Goal: Transaction & Acquisition: Purchase product/service

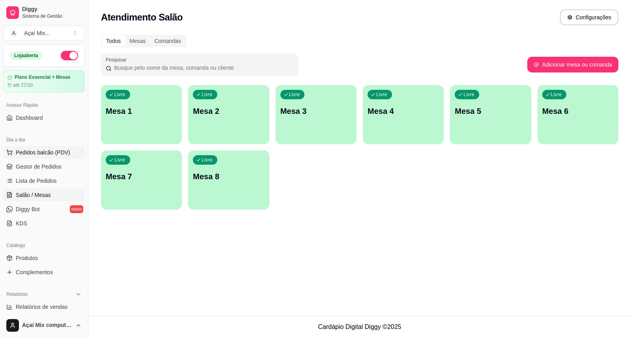
click at [44, 157] on button "Pedidos balcão (PDV)" at bounding box center [44, 152] width 82 height 13
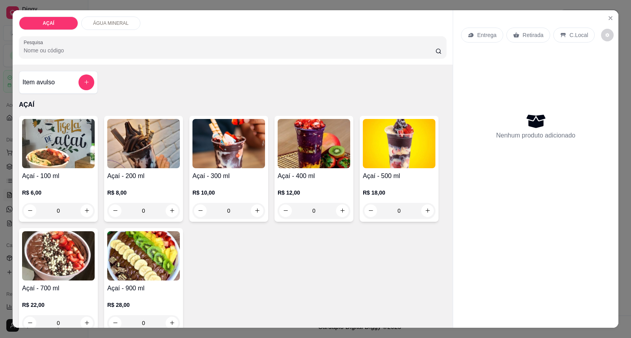
click at [130, 173] on h4 "Açaí - 200 ml" at bounding box center [143, 175] width 73 height 9
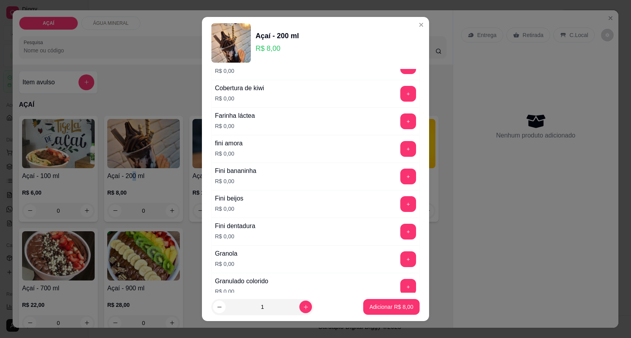
scroll to position [525, 0]
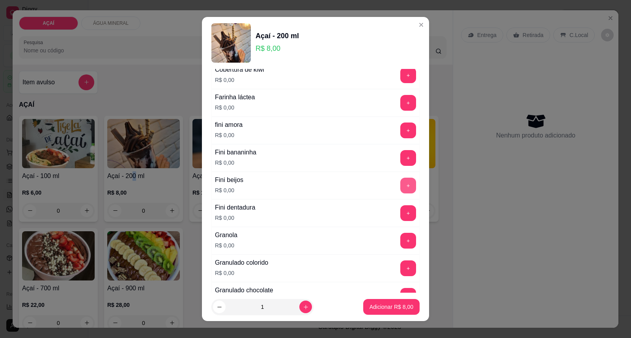
click at [400, 183] on button "+" at bounding box center [408, 186] width 16 height 16
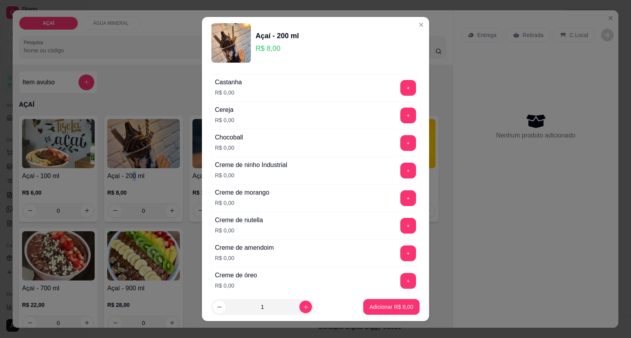
scroll to position [88, 0]
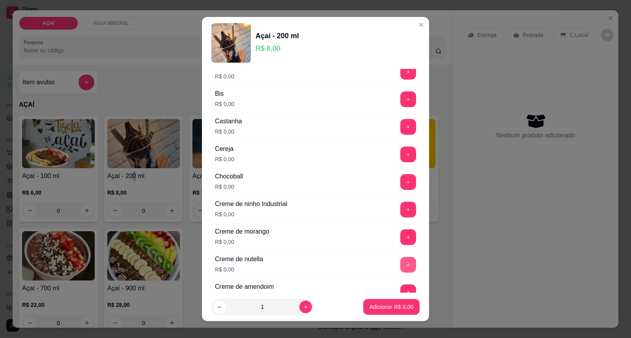
click at [400, 266] on button "+" at bounding box center [408, 265] width 16 height 16
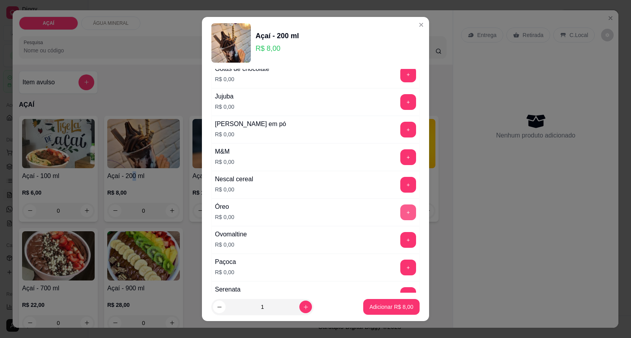
scroll to position [788, 0]
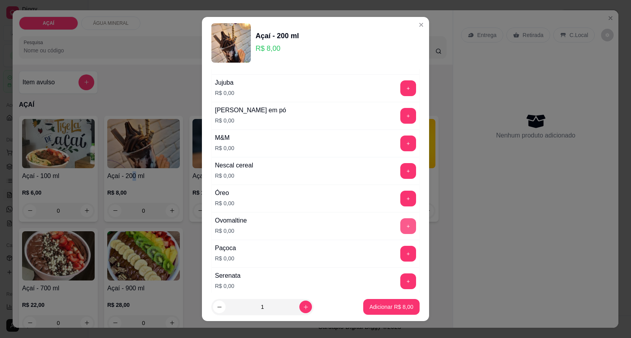
click at [400, 234] on button "+" at bounding box center [408, 226] width 16 height 16
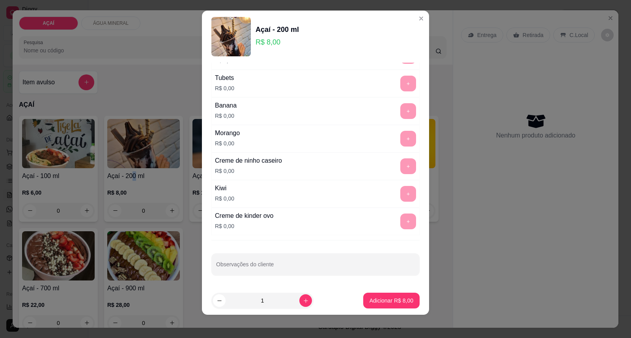
scroll to position [8, 0]
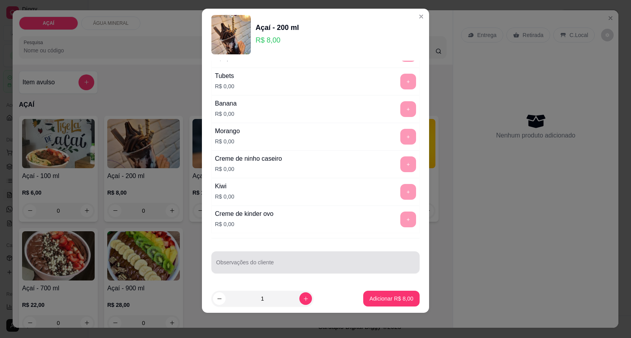
click at [350, 257] on div at bounding box center [315, 263] width 199 height 16
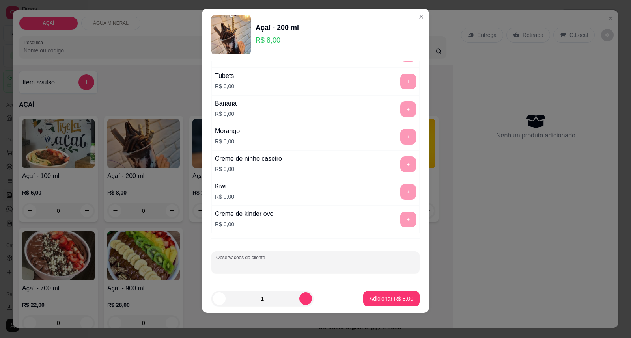
click at [242, 266] on input "Observações do cliente" at bounding box center [315, 266] width 199 height 8
type input "cob de chocolate"
click at [387, 297] on p "Adicionar R$ 8,00" at bounding box center [391, 299] width 44 height 8
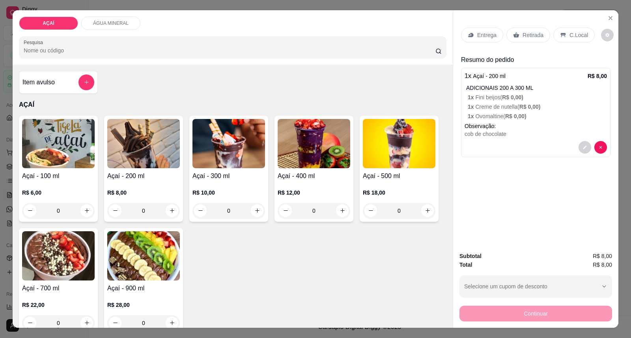
click at [151, 191] on p "R$ 8,00" at bounding box center [143, 193] width 73 height 8
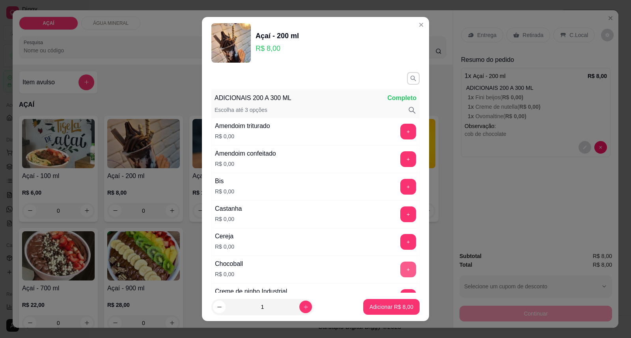
click at [400, 269] on button "+" at bounding box center [408, 270] width 16 height 16
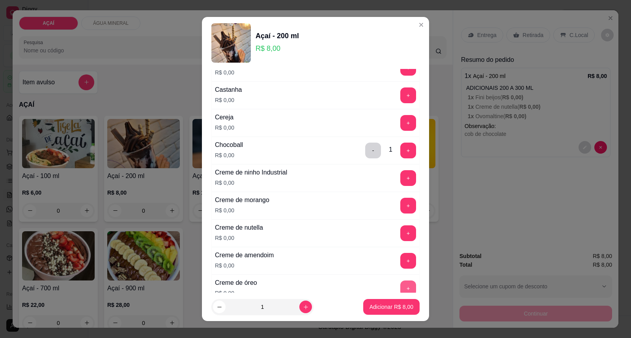
scroll to position [131, 0]
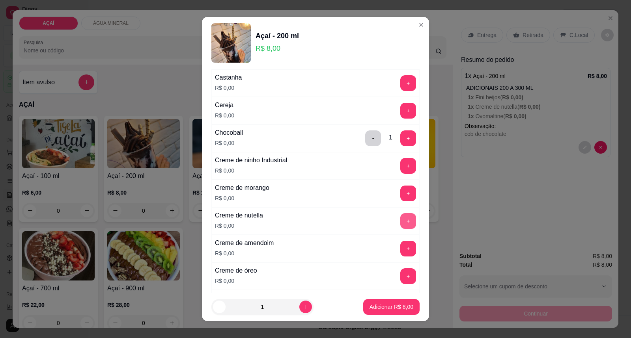
click at [400, 217] on button "+" at bounding box center [408, 221] width 16 height 16
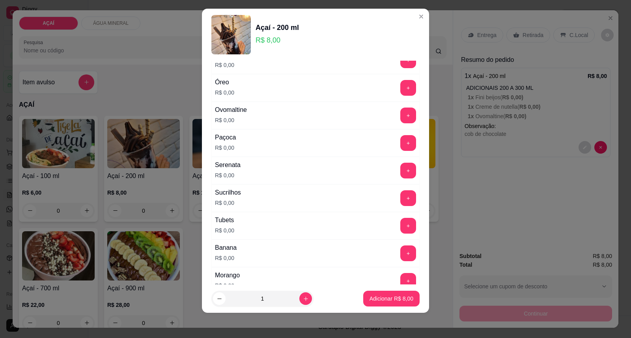
scroll to position [862, 0]
click at [400, 179] on button "+" at bounding box center [407, 171] width 15 height 15
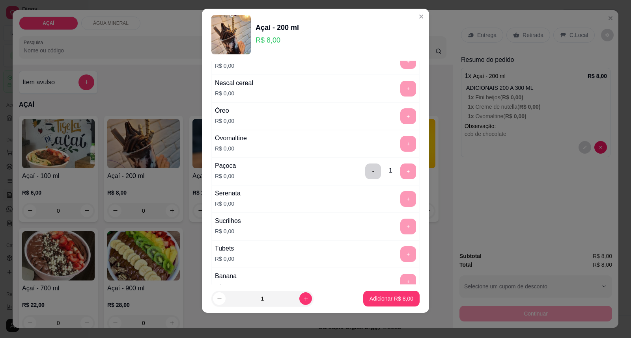
scroll to position [1038, 0]
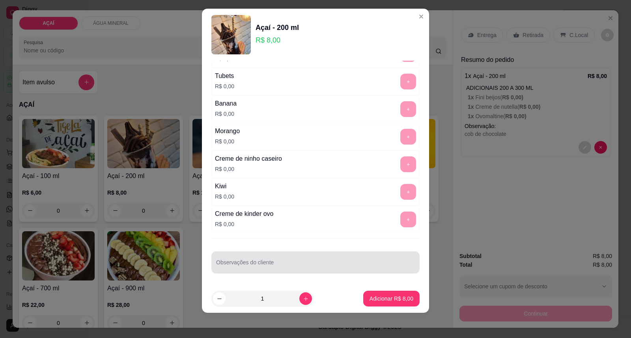
click at [338, 257] on div at bounding box center [315, 263] width 199 height 16
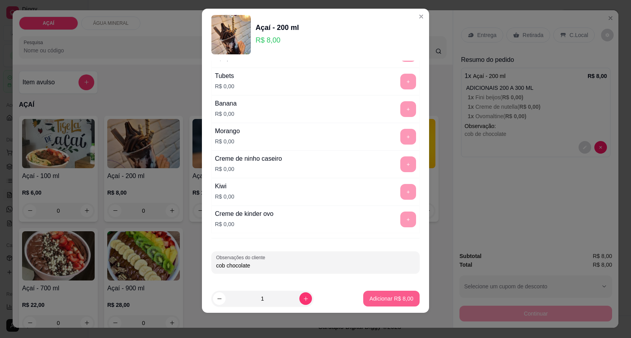
type input "cob chocolate"
click at [378, 297] on p "Adicionar R$ 8,00" at bounding box center [391, 299] width 44 height 8
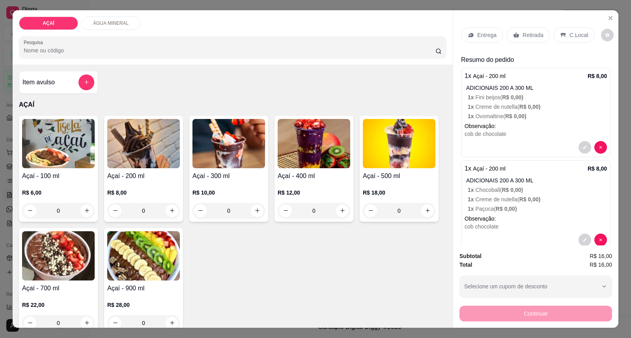
click at [167, 212] on div "0" at bounding box center [143, 211] width 73 height 16
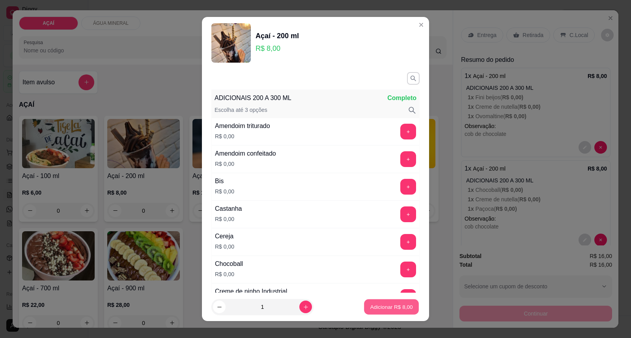
click at [370, 308] on p "Adicionar R$ 8,00" at bounding box center [391, 306] width 43 height 7
type input "1"
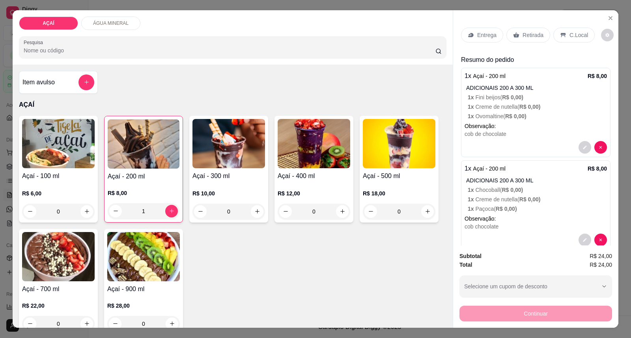
click at [473, 30] on div "Entrega" at bounding box center [482, 35] width 42 height 15
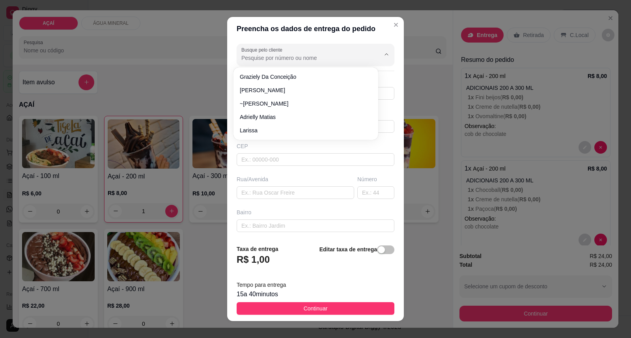
click at [290, 60] on input "Busque pelo cliente" at bounding box center [304, 58] width 126 height 8
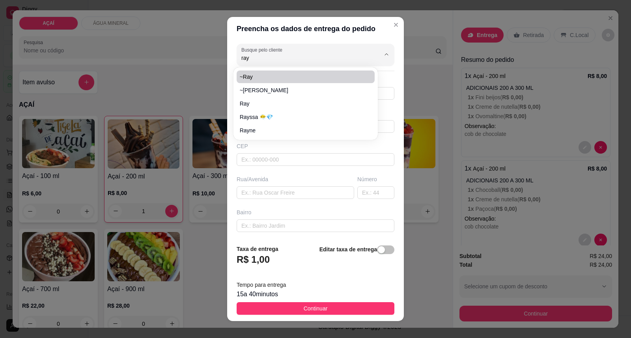
click at [304, 73] on span "~ray" at bounding box center [302, 77] width 124 height 8
type input "~ray"
type input "8839180"
type input "~ray"
type input "57520000"
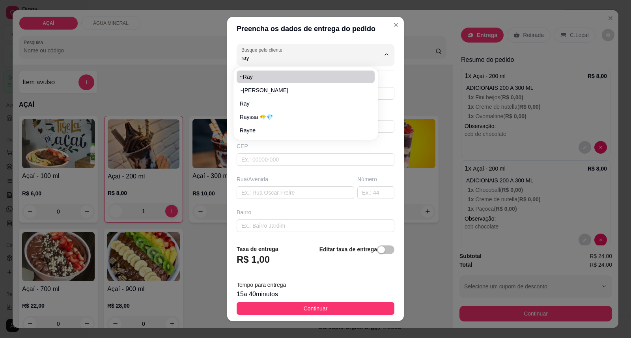
type input "Maravilha"
type input "Pra entrega na rua padre [PERSON_NAME] casa branca"
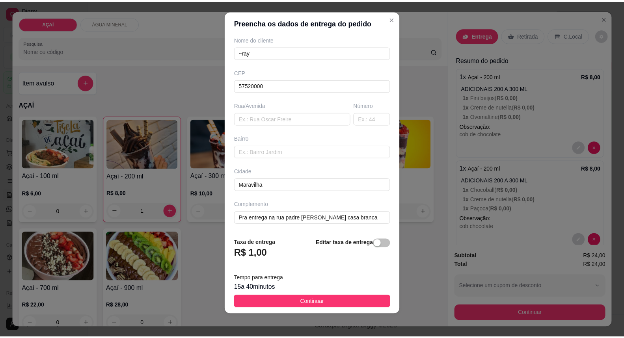
scroll to position [8, 0]
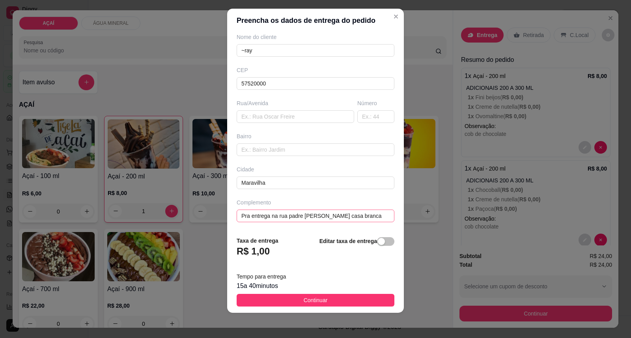
type input "~ray"
click at [367, 213] on input "Pra entrega na rua padre [PERSON_NAME] casa branca" at bounding box center [315, 216] width 158 height 13
type input "P"
click at [336, 298] on button "Continuar" at bounding box center [315, 300] width 158 height 13
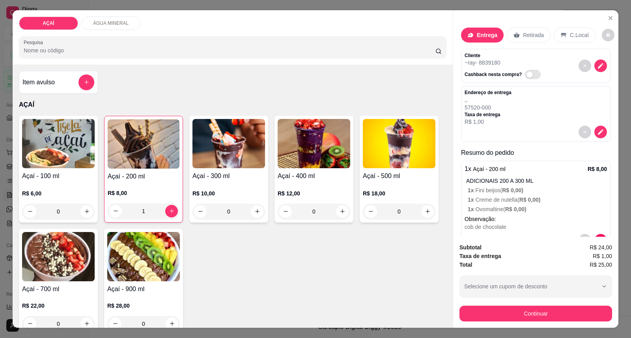
drag, startPoint x: 513, startPoint y: 324, endPoint x: 514, endPoint y: 318, distance: 5.9
click at [514, 324] on div "Subtotal R$ 24,00 Taxa de entrega R$ 1,00 Total R$ 25,00 Selecione um cupom de …" at bounding box center [535, 282] width 165 height 91
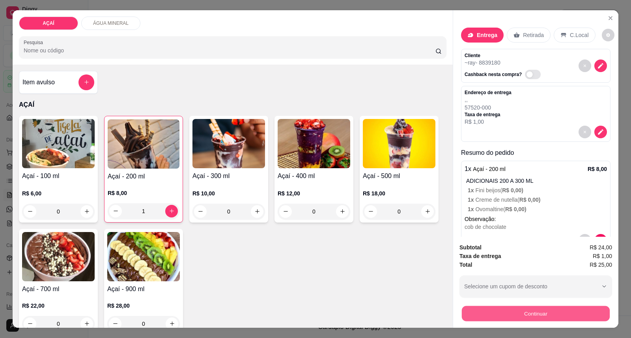
click at [514, 317] on button "Continuar" at bounding box center [536, 313] width 148 height 15
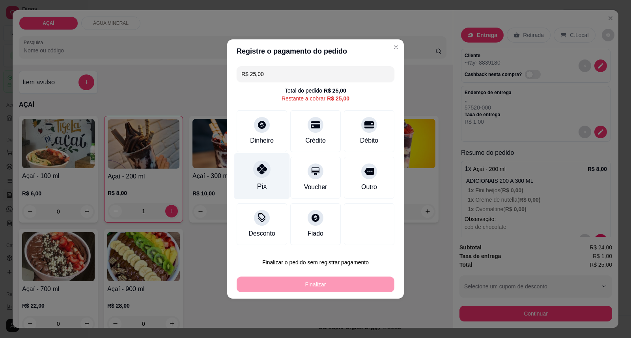
click at [262, 158] on div "Pix" at bounding box center [262, 176] width 56 height 46
type input "R$ 0,00"
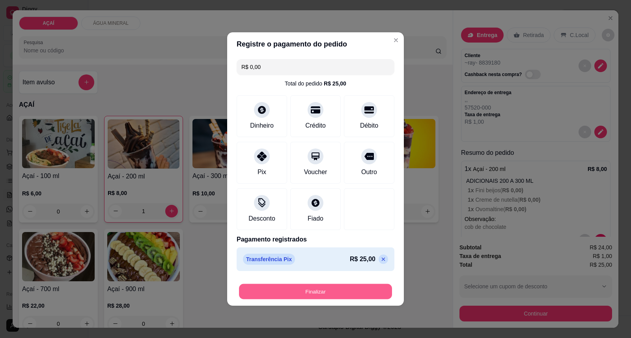
click at [345, 294] on button "Finalizar" at bounding box center [315, 291] width 153 height 15
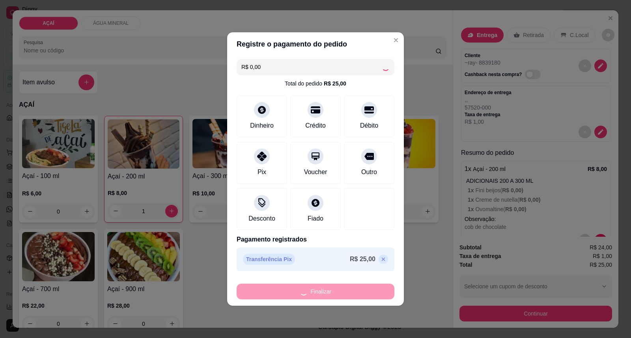
type input "0"
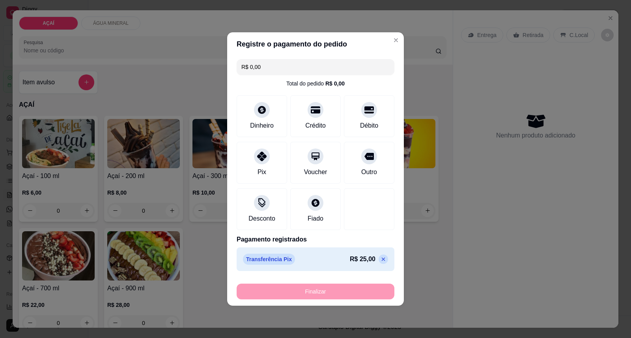
type input "-R$ 25,00"
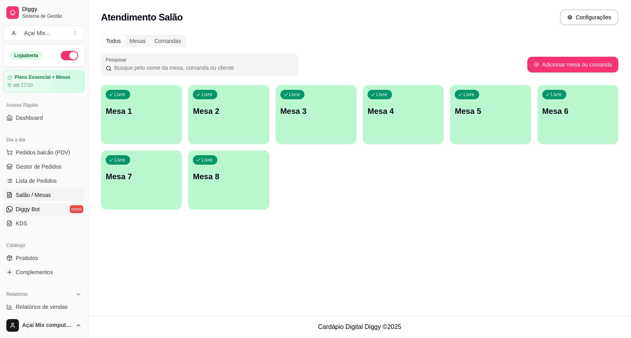
click at [50, 209] on link "Diggy Bot novo" at bounding box center [44, 209] width 82 height 13
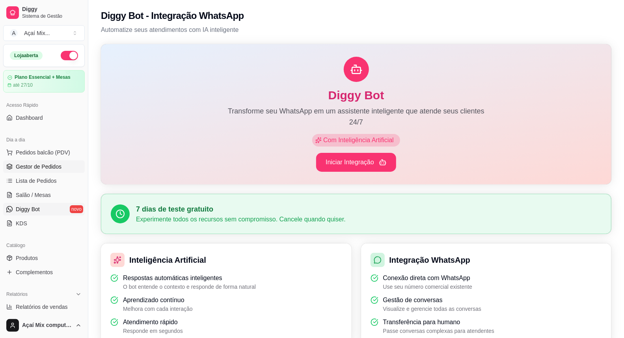
click at [41, 165] on span "Gestor de Pedidos" at bounding box center [39, 167] width 46 height 8
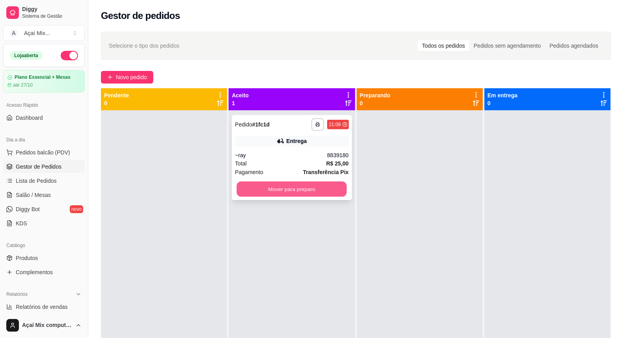
click at [295, 185] on button "Mover para preparo" at bounding box center [292, 189] width 110 height 15
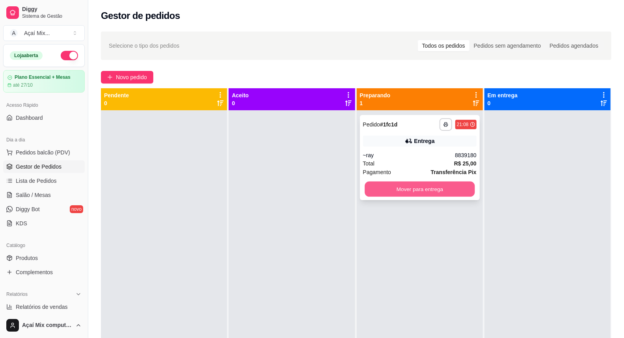
click at [457, 196] on button "Mover para entrega" at bounding box center [420, 189] width 110 height 15
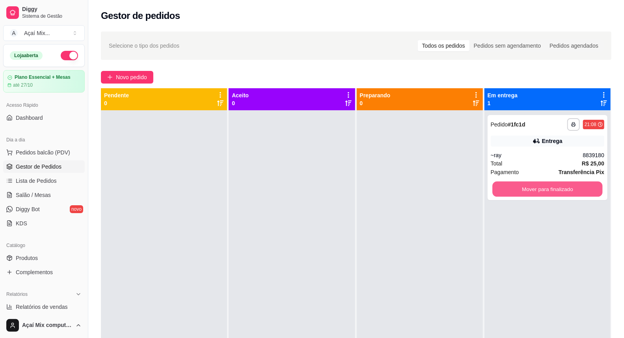
click at [509, 192] on button "Mover para finalizado" at bounding box center [547, 189] width 110 height 15
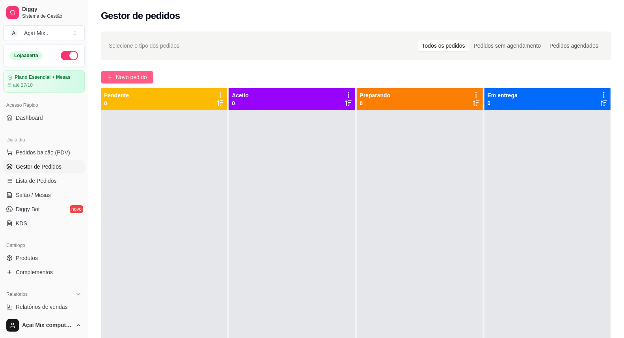
click at [120, 80] on span "Novo pedido" at bounding box center [131, 77] width 31 height 9
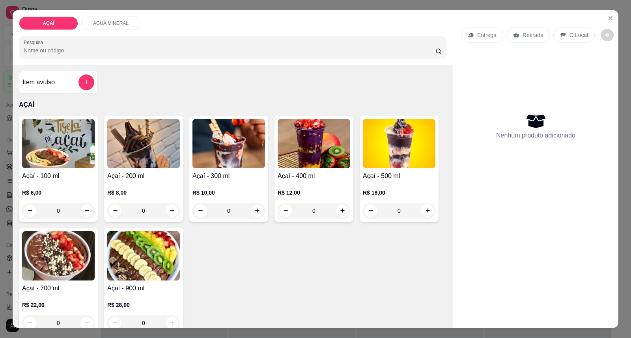
click at [196, 179] on h4 "Açaí - 300 ml" at bounding box center [228, 175] width 73 height 9
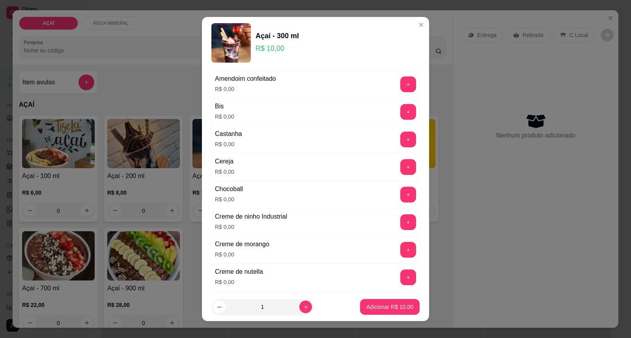
scroll to position [88, 0]
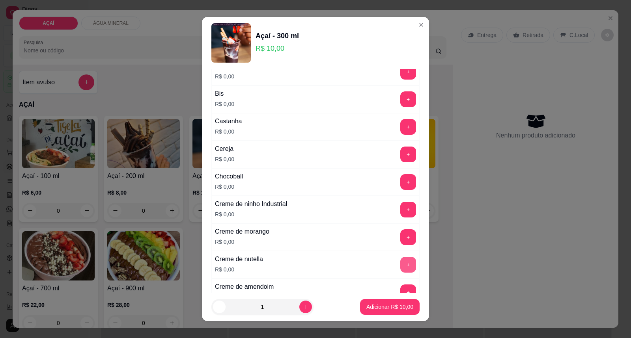
click at [400, 264] on button "+" at bounding box center [408, 265] width 16 height 16
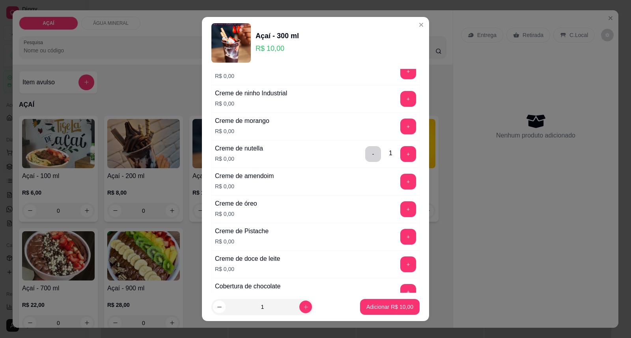
scroll to position [175, 0]
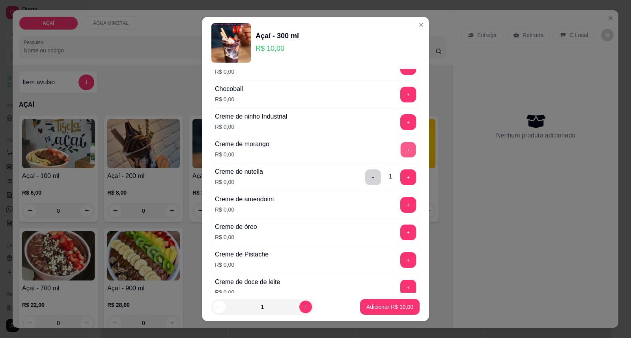
click at [400, 148] on button "+" at bounding box center [407, 149] width 15 height 15
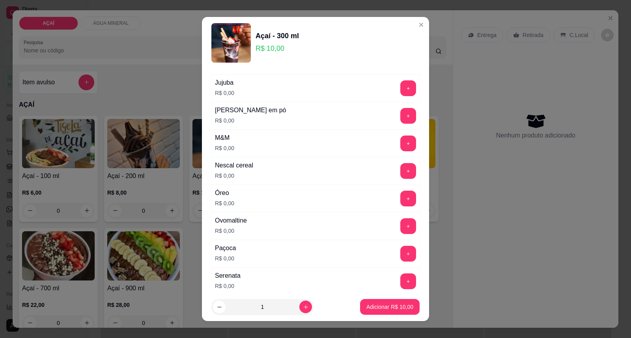
scroll to position [832, 0]
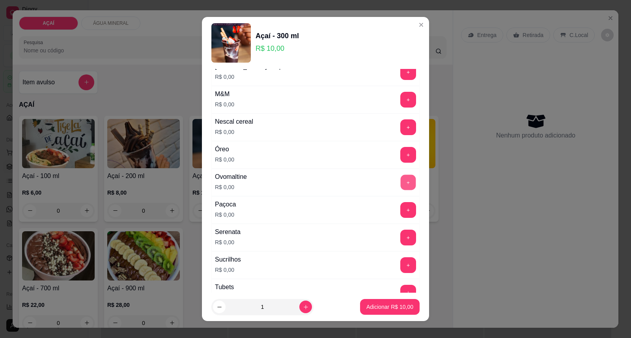
click at [400, 190] on button "+" at bounding box center [407, 182] width 15 height 15
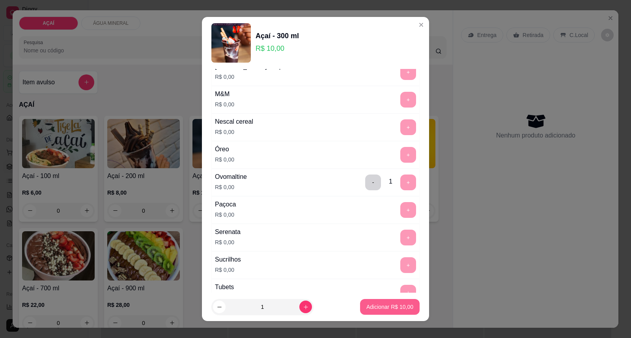
click at [378, 306] on p "Adicionar R$ 10,00" at bounding box center [389, 307] width 47 height 8
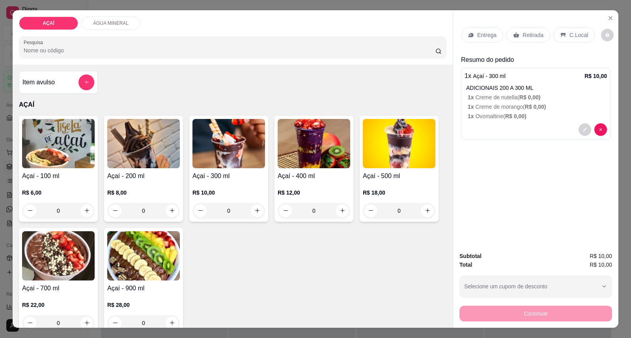
click at [143, 167] on img at bounding box center [143, 143] width 73 height 49
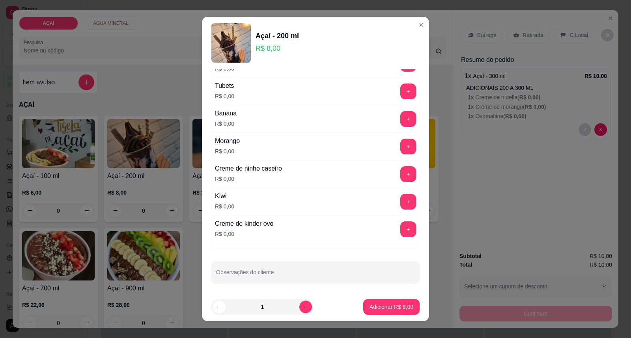
scroll to position [1038, 0]
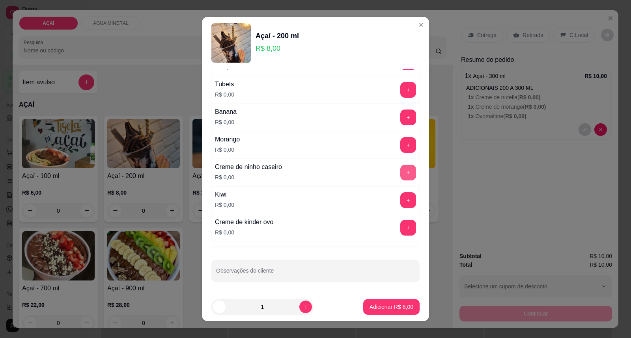
click at [400, 172] on button "+" at bounding box center [408, 173] width 16 height 16
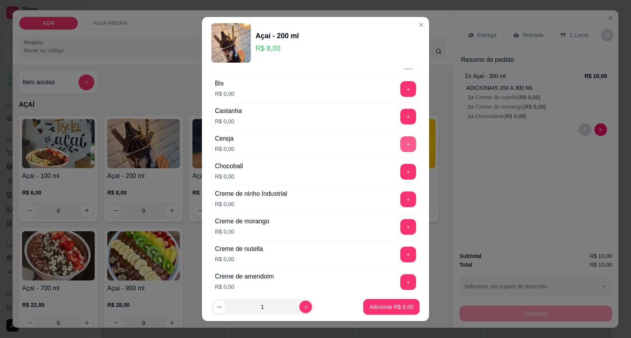
scroll to position [118, 0]
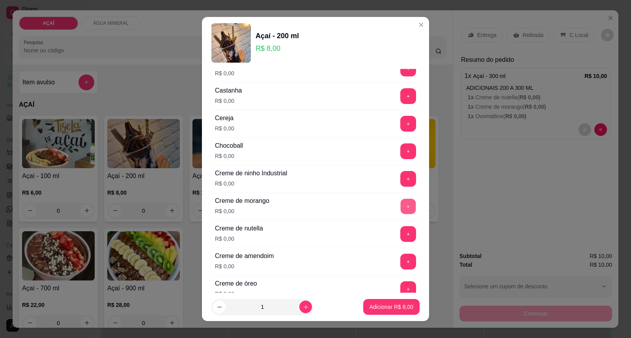
click at [400, 212] on button "+" at bounding box center [407, 206] width 15 height 15
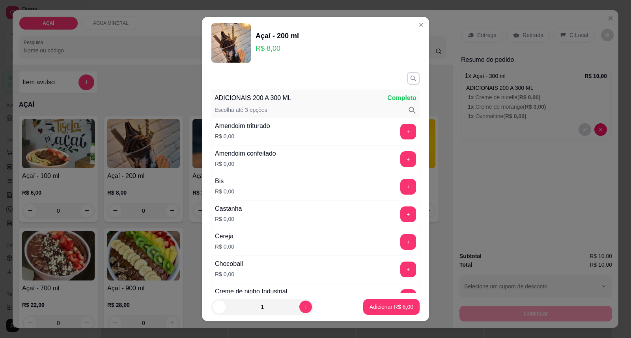
click at [387, 141] on div "Amendoim triturado R$ 0,00 +" at bounding box center [315, 132] width 208 height 28
click at [400, 125] on button "+" at bounding box center [408, 132] width 16 height 16
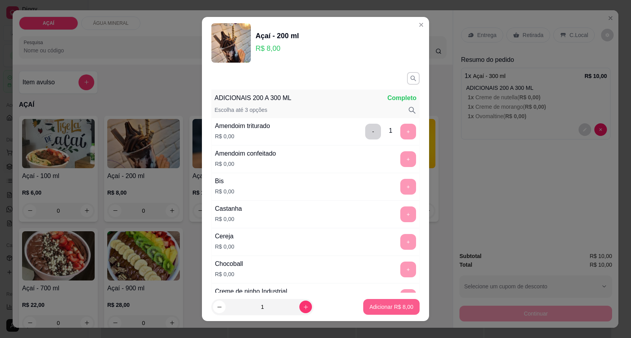
click at [370, 302] on button "Adicionar R$ 8,00" at bounding box center [391, 307] width 56 height 16
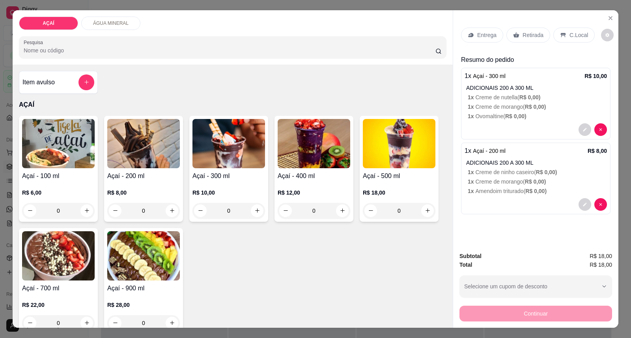
click at [158, 166] on img at bounding box center [143, 143] width 73 height 49
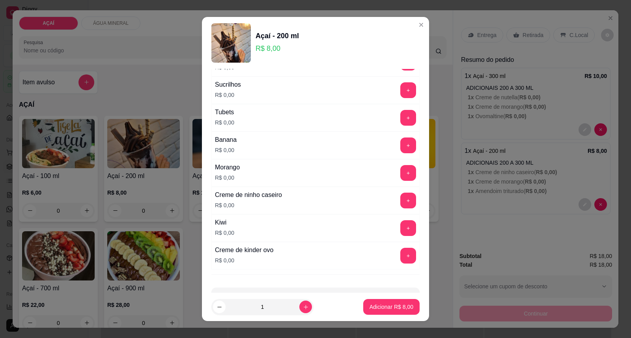
scroll to position [1038, 0]
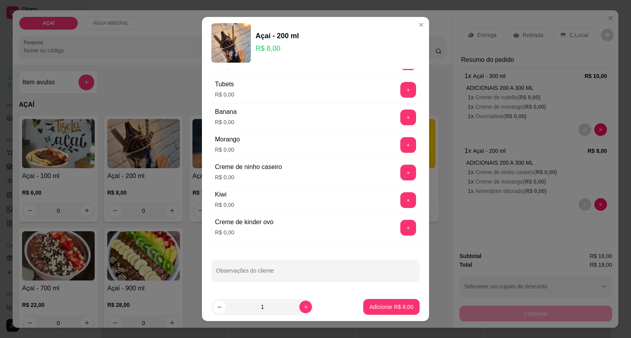
click at [401, 225] on div "+" at bounding box center [408, 228] width 22 height 16
click at [400, 235] on button "+" at bounding box center [407, 227] width 15 height 15
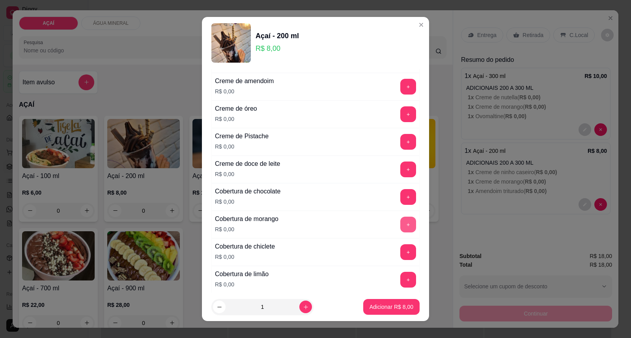
scroll to position [250, 0]
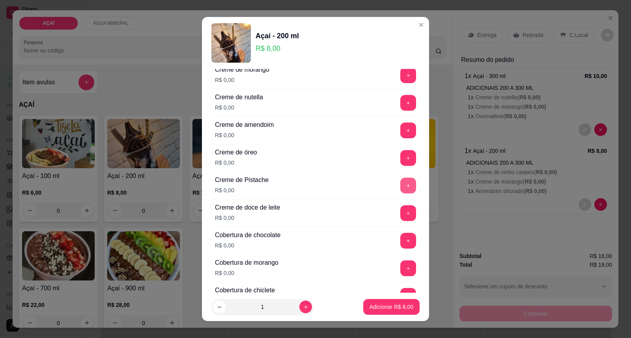
click at [400, 194] on button "+" at bounding box center [408, 186] width 16 height 16
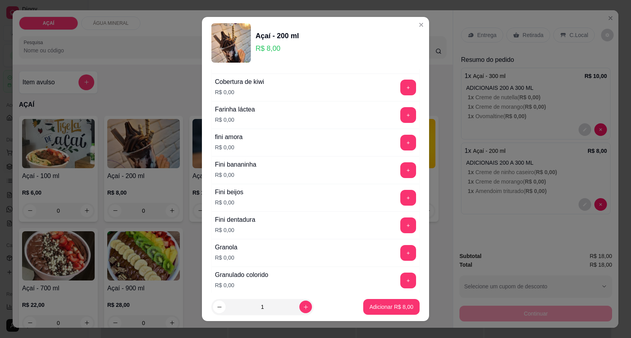
scroll to position [512, 0]
click at [397, 173] on div "+" at bounding box center [408, 171] width 22 height 16
click at [400, 176] on button "+" at bounding box center [408, 171] width 16 height 16
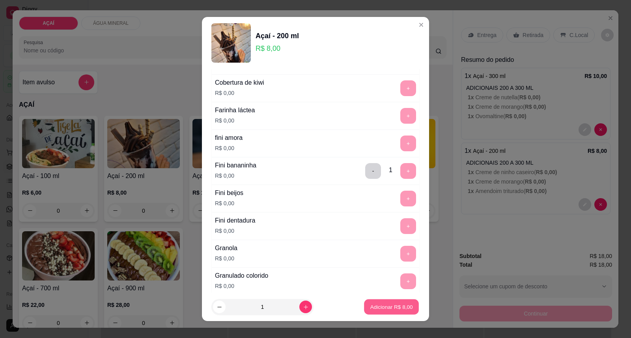
click at [385, 311] on button "Adicionar R$ 8,00" at bounding box center [391, 307] width 55 height 15
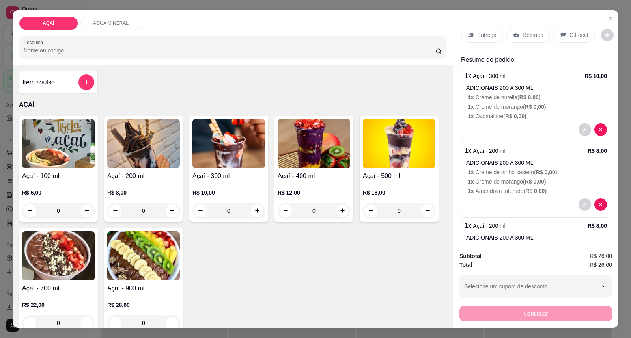
click at [491, 37] on p "Entrega" at bounding box center [486, 35] width 19 height 8
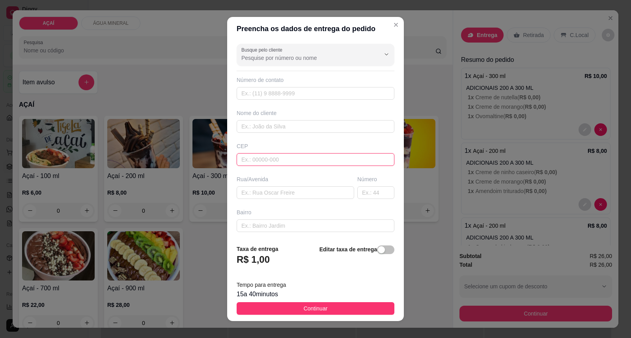
click at [261, 161] on input "text" at bounding box center [315, 159] width 158 height 13
click at [265, 158] on input "57520009000" at bounding box center [315, 159] width 158 height 13
type input "57520000"
type input "Maravilha"
type input "57520000"
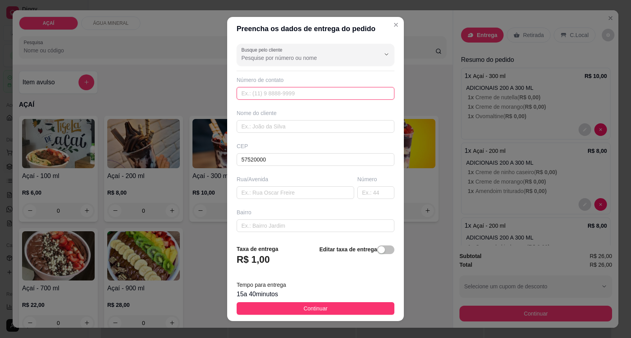
click at [268, 95] on input "text" at bounding box center [315, 93] width 158 height 13
type input "8232-2873"
drag, startPoint x: 296, startPoint y: 126, endPoint x: 281, endPoint y: 115, distance: 18.7
click at [294, 125] on input "text" at bounding box center [315, 126] width 158 height 13
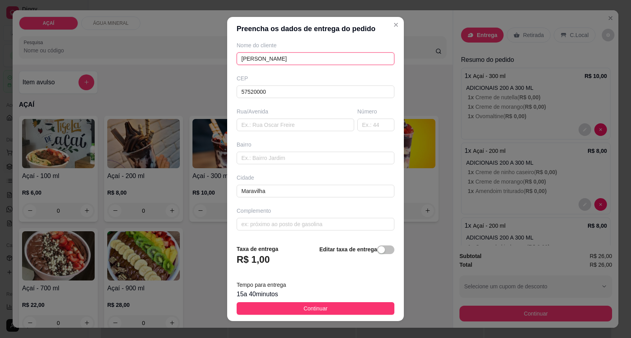
type input "[PERSON_NAME]"
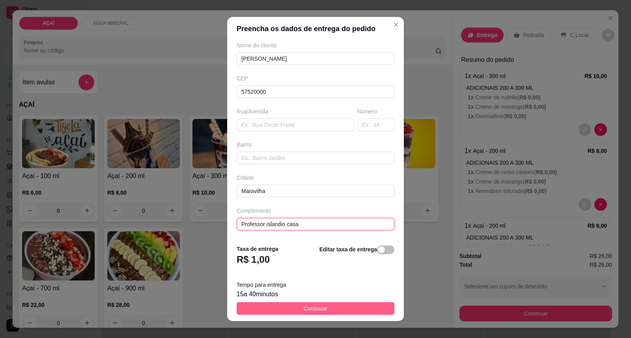
type input "Professor islandio casa"
click at [342, 308] on button "Continuar" at bounding box center [315, 308] width 158 height 13
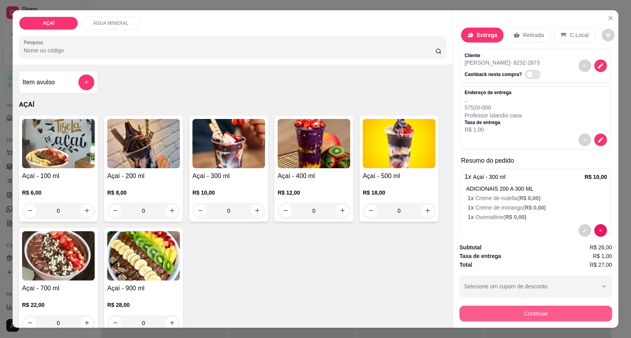
click at [571, 322] on div "Continuar" at bounding box center [535, 313] width 153 height 18
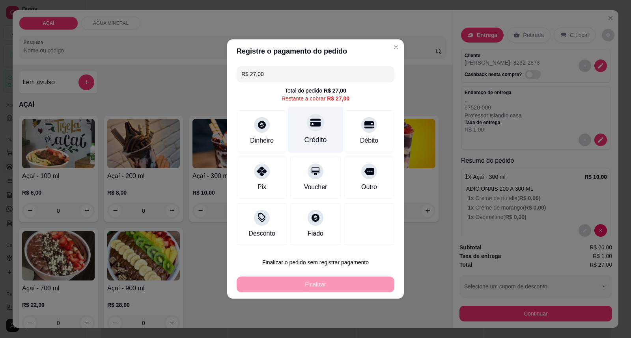
click at [326, 131] on div "Crédito" at bounding box center [316, 130] width 56 height 46
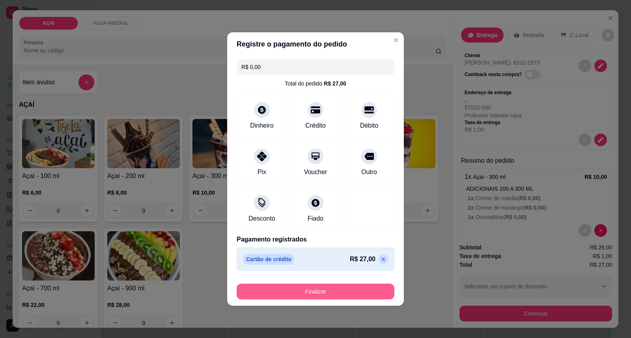
click at [342, 290] on button "Finalizar" at bounding box center [315, 292] width 158 height 16
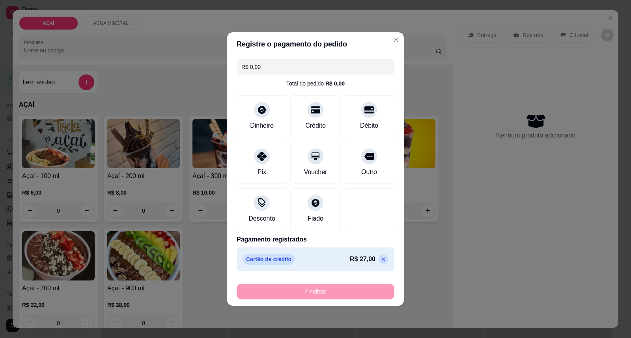
type input "-R$ 27,00"
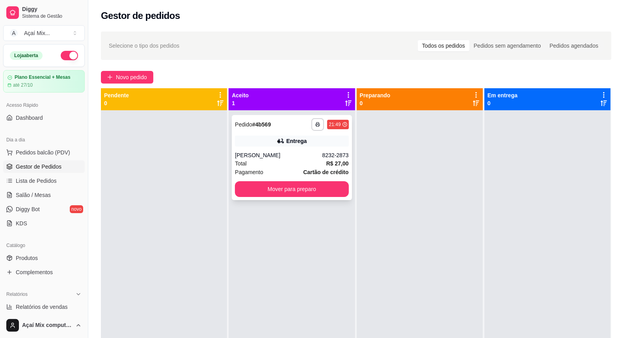
click at [284, 176] on div "Pagamento Cartão de crédito" at bounding box center [292, 172] width 114 height 9
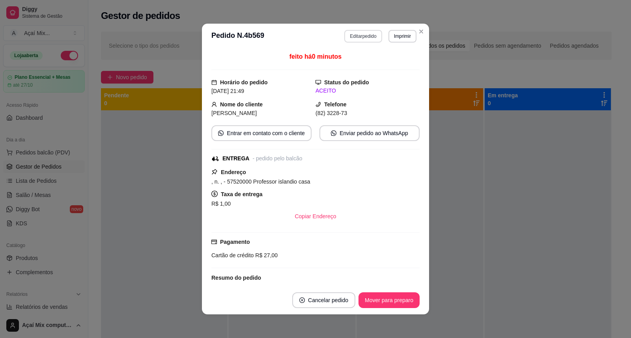
click at [361, 32] on button "Editar pedido" at bounding box center [362, 36] width 37 height 13
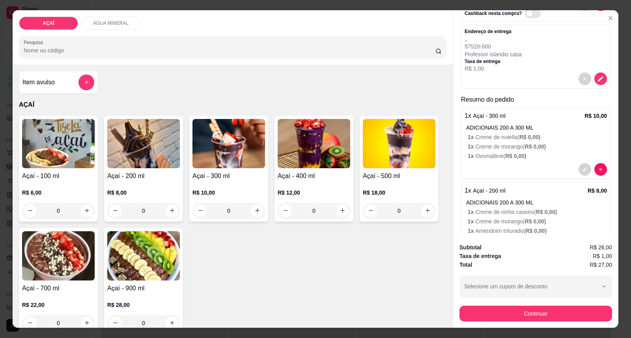
scroll to position [131, 0]
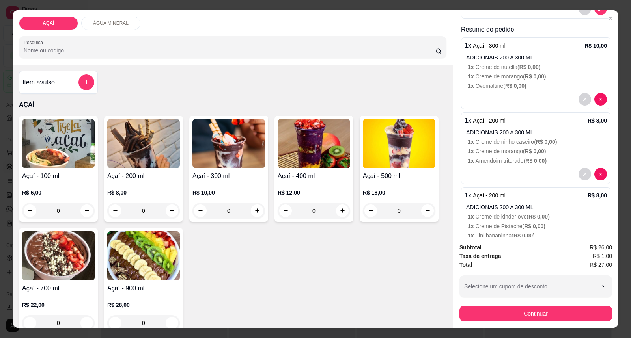
click at [531, 74] on span "R$ 0,00 )" at bounding box center [535, 76] width 21 height 6
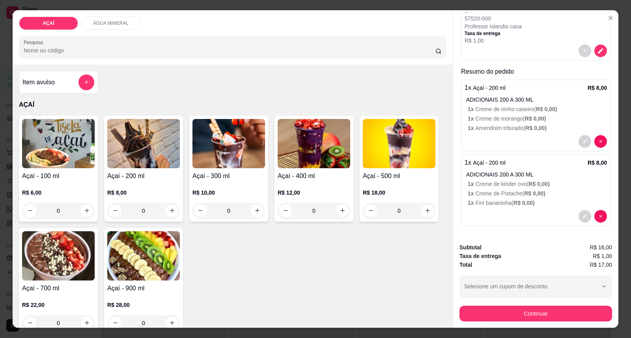
scroll to position [89, 0]
click at [104, 196] on div "Açaí - 200 ml R$ 8,00 0" at bounding box center [143, 169] width 79 height 106
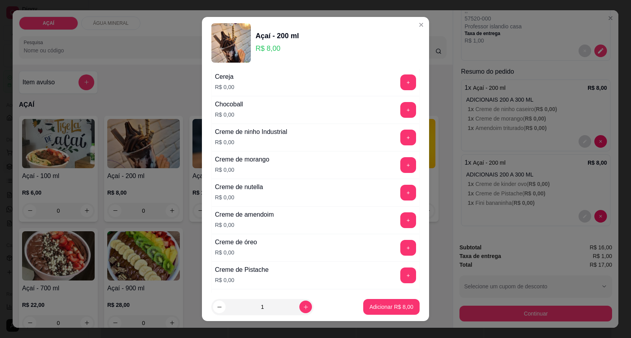
scroll to position [175, 0]
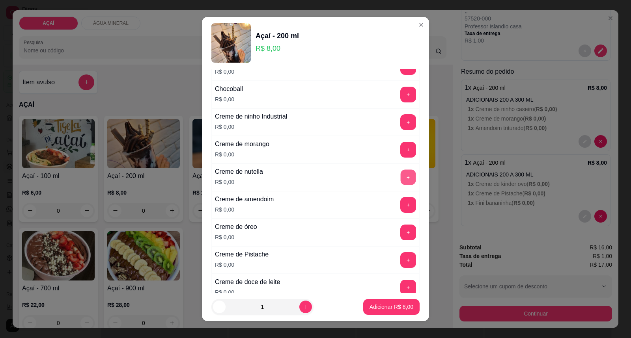
click at [400, 180] on button "+" at bounding box center [407, 177] width 15 height 15
click at [400, 156] on button "+" at bounding box center [408, 150] width 16 height 16
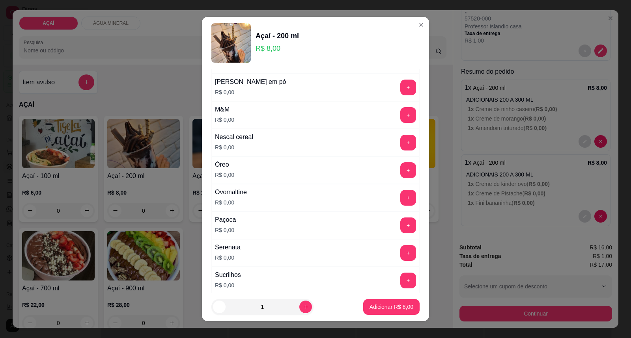
scroll to position [832, 0]
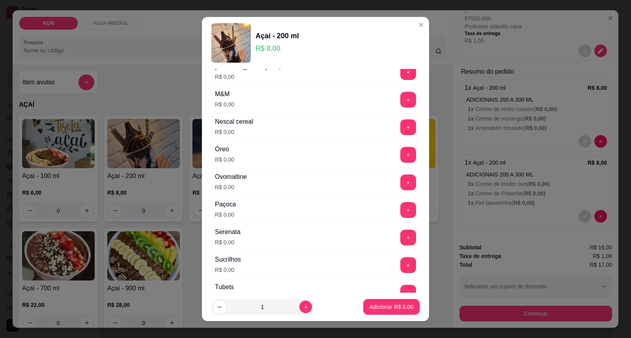
drag, startPoint x: 391, startPoint y: 176, endPoint x: 387, endPoint y: 183, distance: 7.6
click at [389, 179] on div "Ovomaltine R$ 0,00 +" at bounding box center [315, 183] width 208 height 28
click at [400, 186] on button "+" at bounding box center [408, 183] width 16 height 16
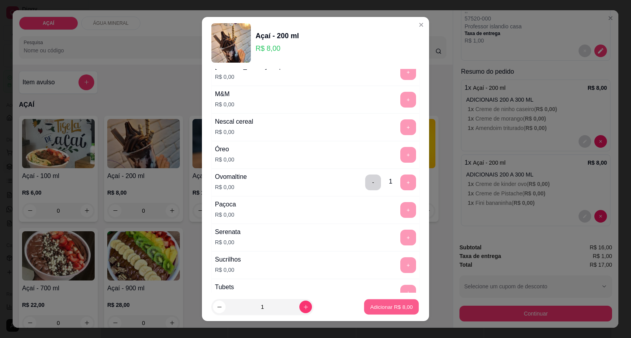
click at [374, 302] on button "Adicionar R$ 8,00" at bounding box center [391, 307] width 55 height 15
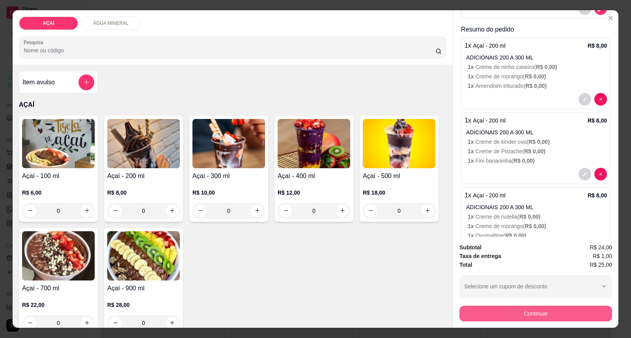
click at [468, 322] on div "Continuar" at bounding box center [535, 313] width 153 height 18
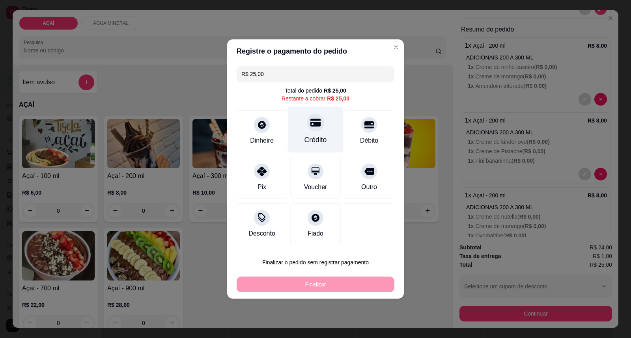
click at [324, 143] on div "Crédito" at bounding box center [316, 130] width 56 height 46
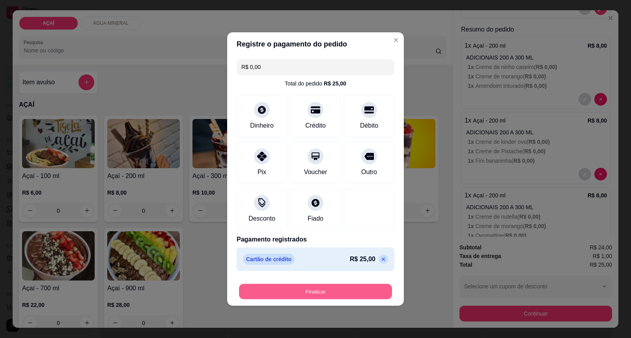
click at [317, 289] on button "Finalizar" at bounding box center [315, 291] width 153 height 15
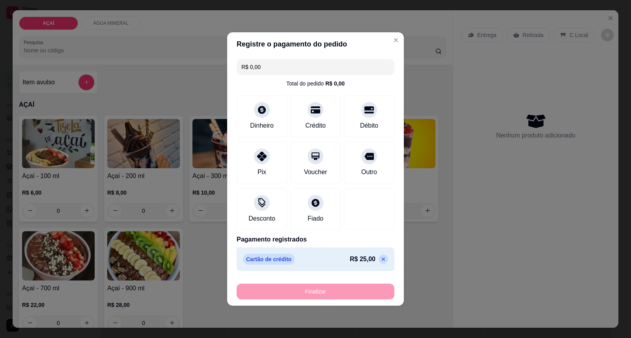
type input "-R$ 25,00"
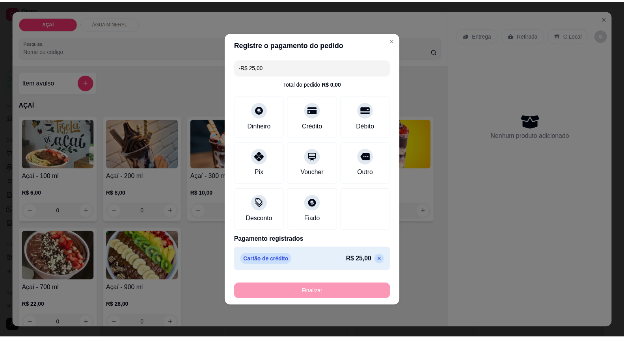
scroll to position [0, 0]
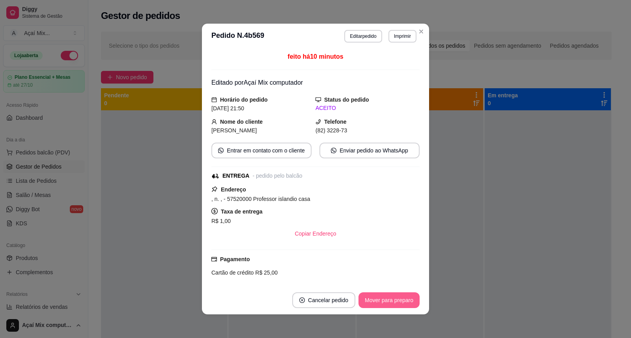
click at [396, 302] on button "Mover para preparo" at bounding box center [388, 300] width 61 height 16
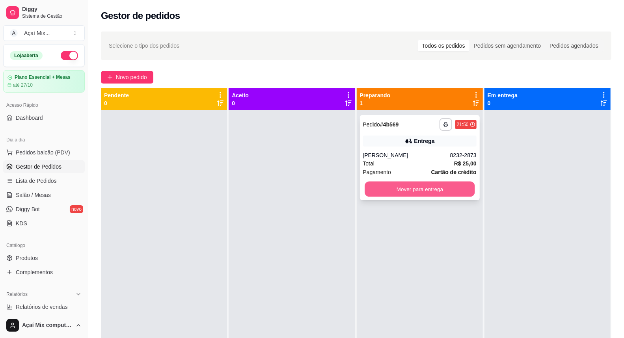
click at [415, 186] on button "Mover para entrega" at bounding box center [420, 189] width 110 height 15
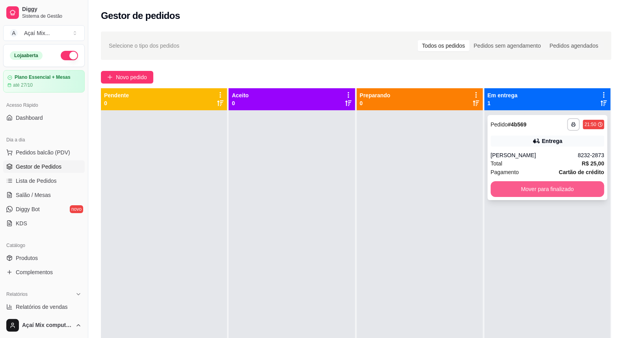
click at [558, 186] on button "Mover para finalizado" at bounding box center [548, 189] width 114 height 16
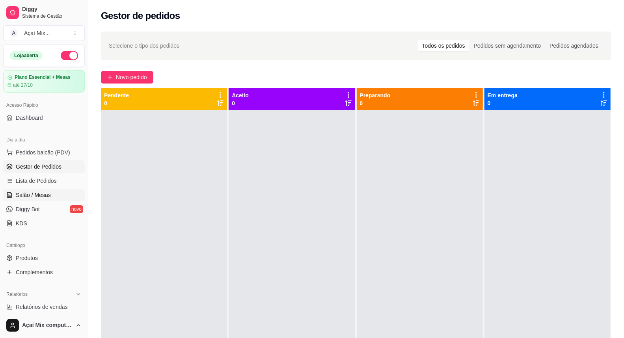
click at [45, 197] on span "Salão / Mesas" at bounding box center [33, 195] width 35 height 8
click at [34, 200] on link "Salão / Mesas" at bounding box center [44, 195] width 82 height 13
click at [29, 198] on span "Salão / Mesas" at bounding box center [33, 195] width 35 height 8
